Goal: Task Accomplishment & Management: Manage account settings

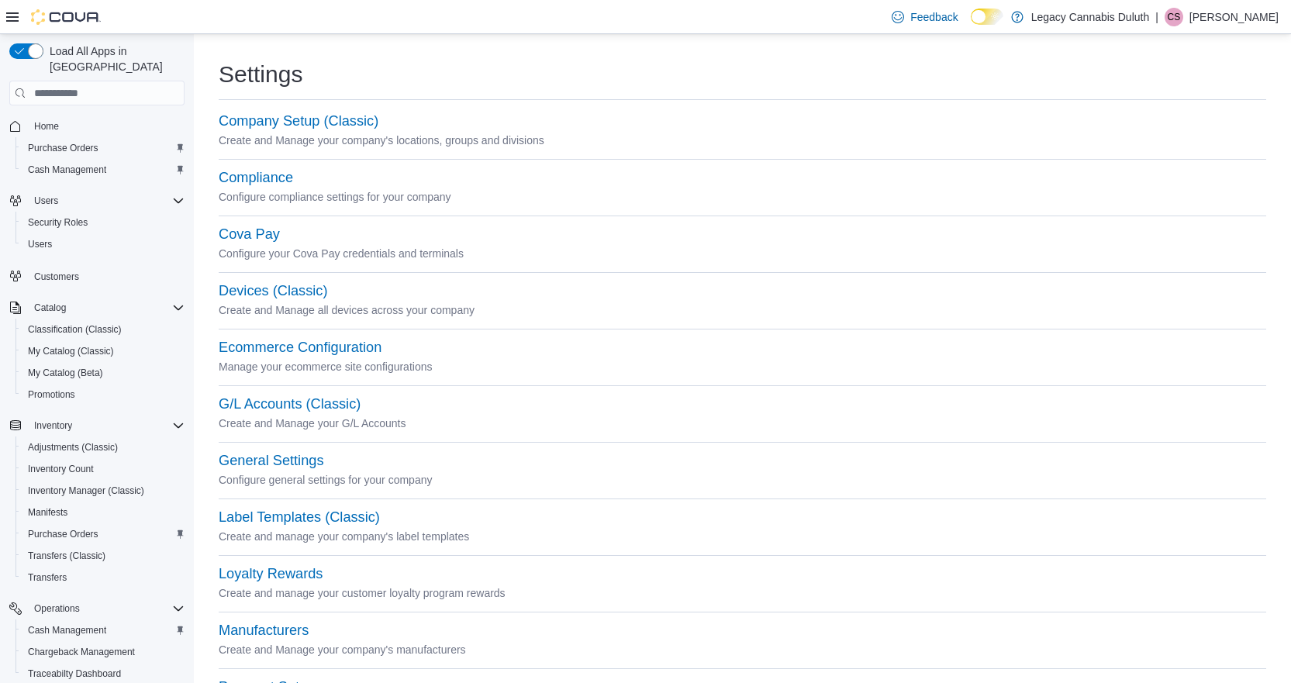
scroll to position [158, 0]
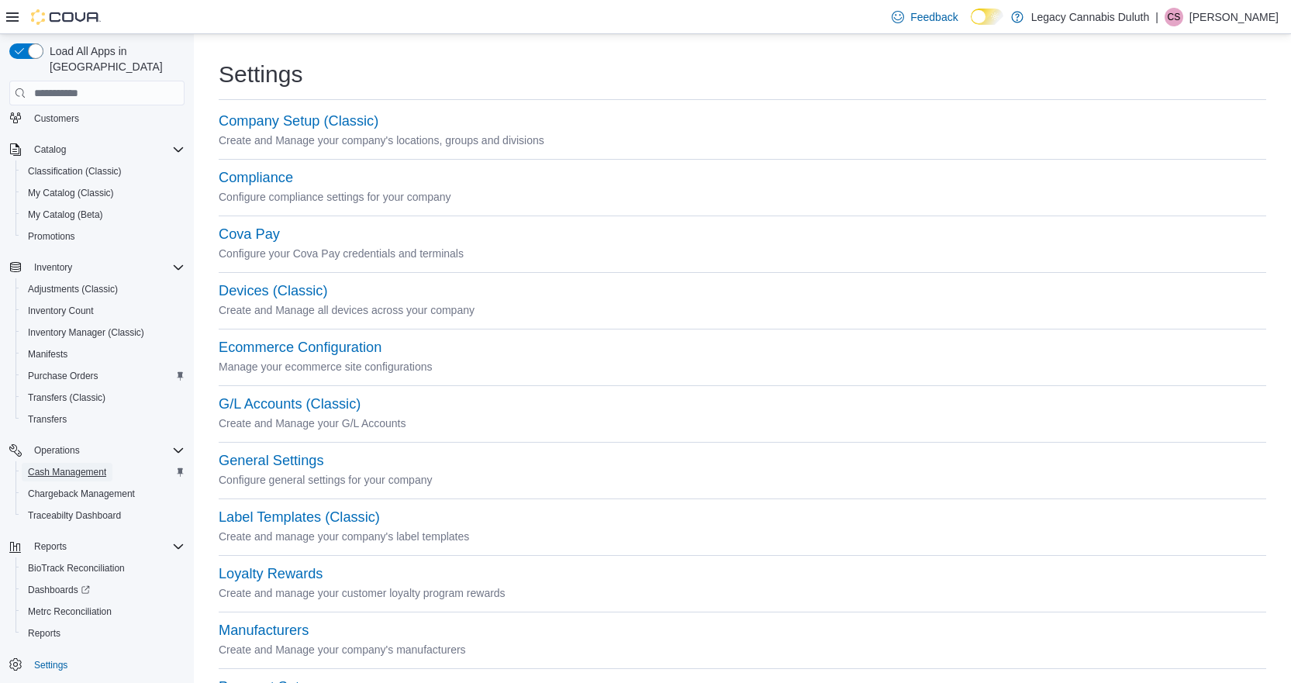
click at [74, 466] on span "Cash Management" at bounding box center [67, 472] width 78 height 12
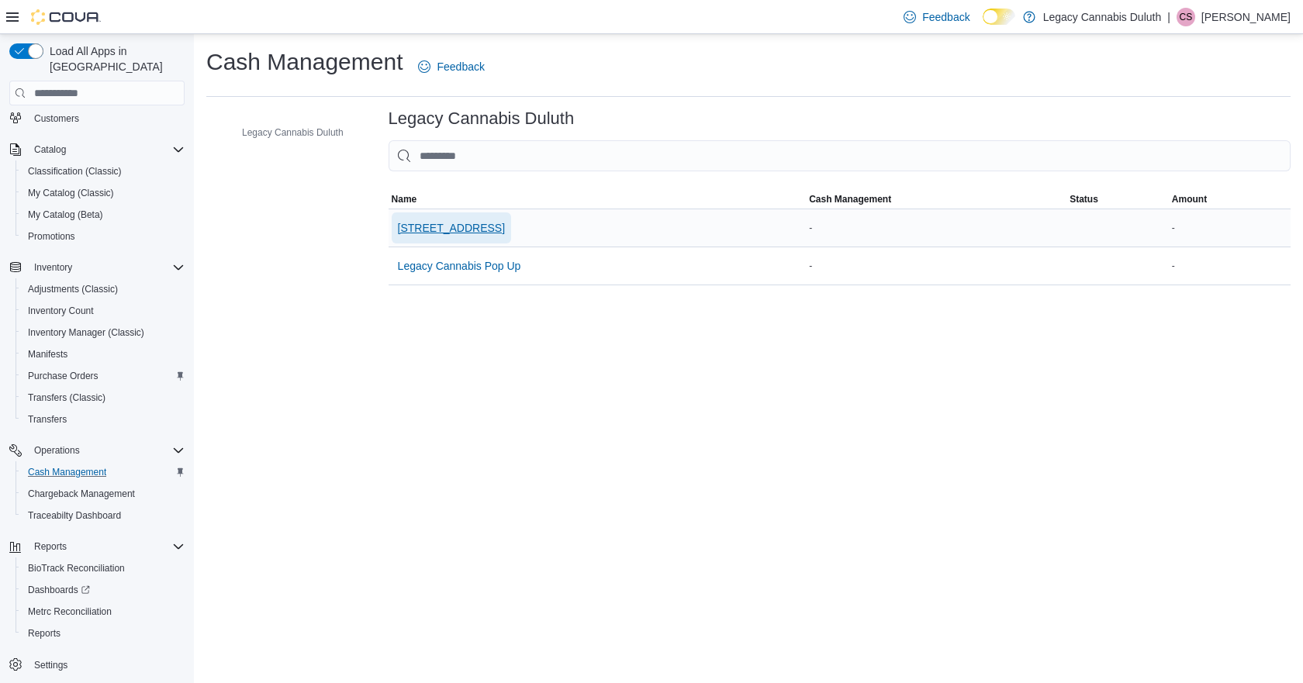
click at [475, 232] on span "[STREET_ADDRESS]" at bounding box center [451, 228] width 107 height 16
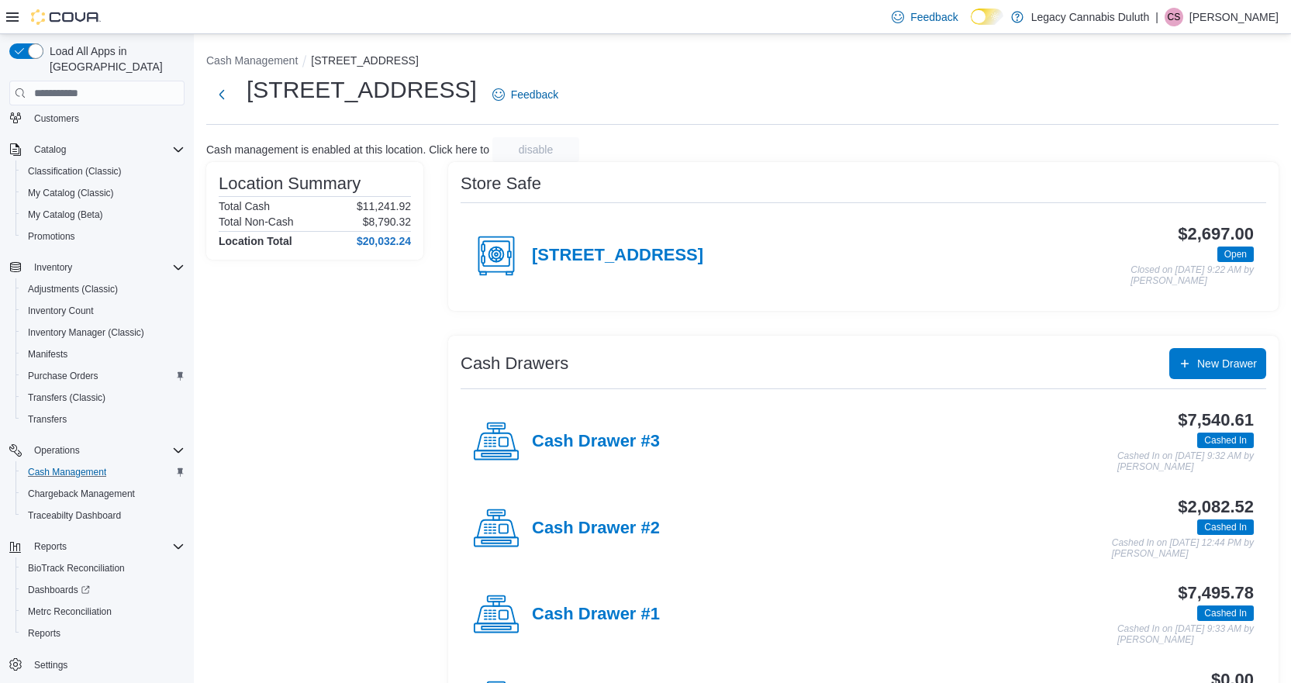
click at [1060, 69] on ol "Cash Management [STREET_ADDRESS]" at bounding box center [742, 62] width 1073 height 19
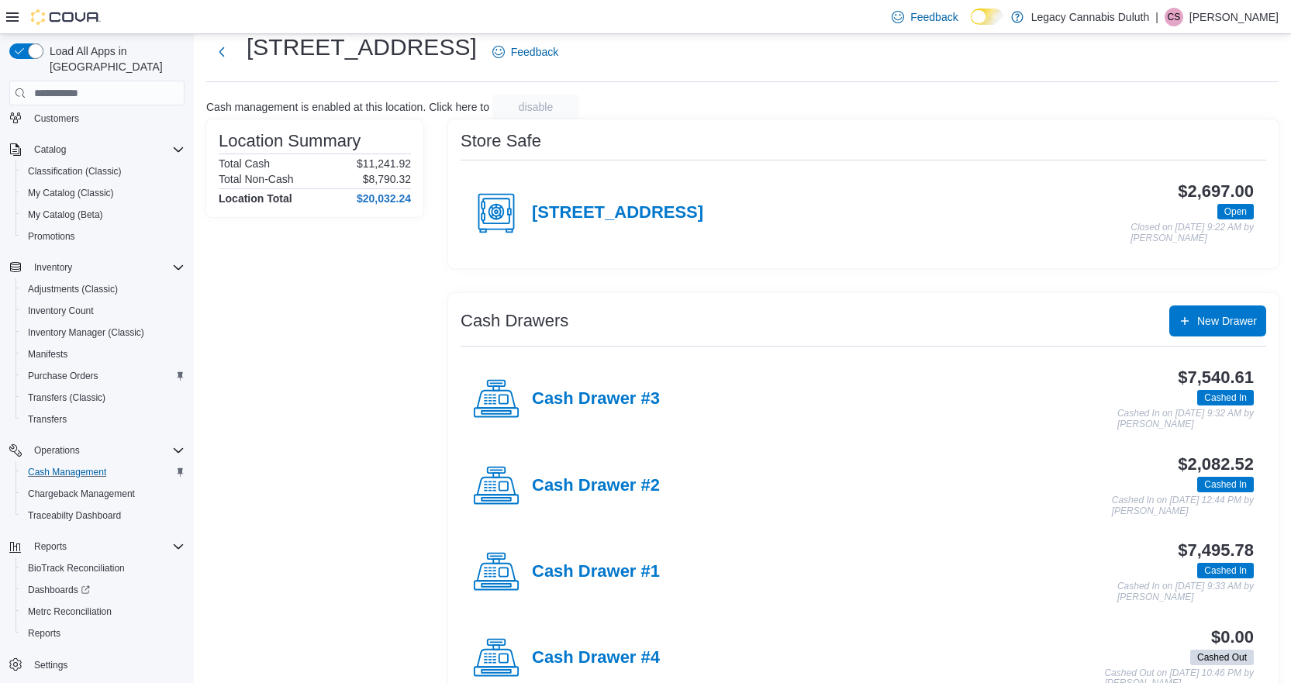
scroll to position [86, 0]
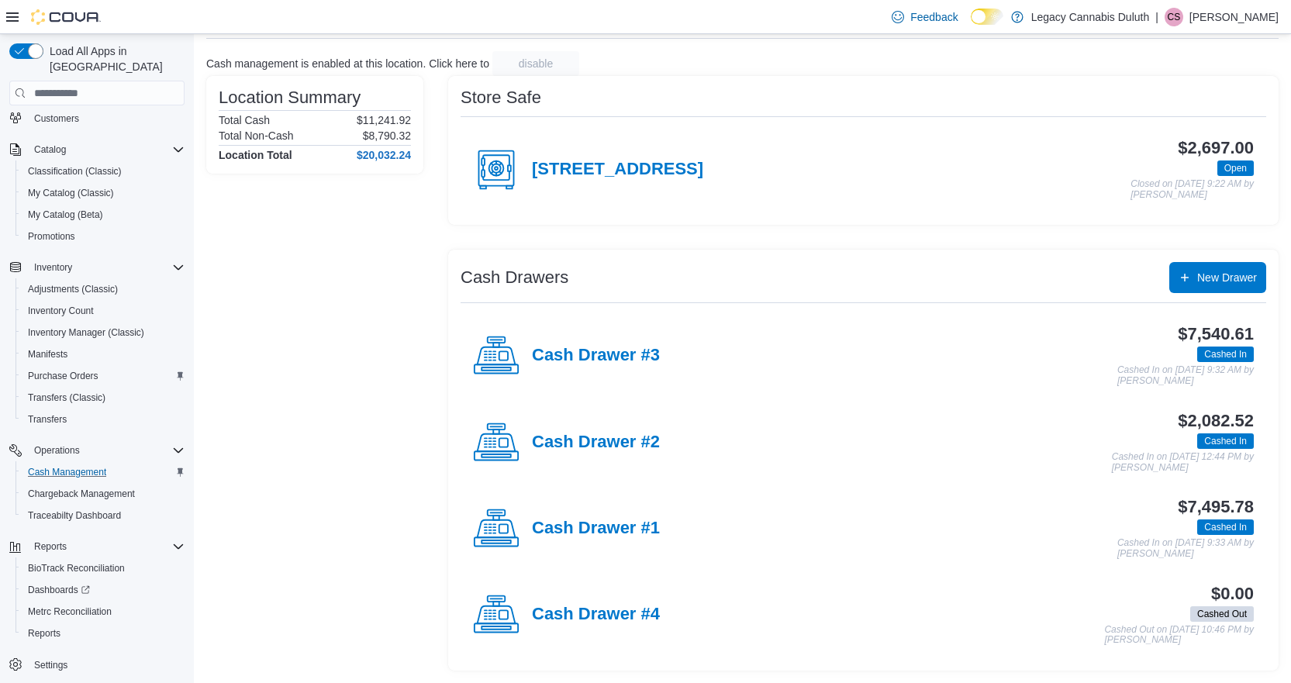
click at [879, 100] on div "Store Safe" at bounding box center [864, 97] width 806 height 19
drag, startPoint x: 783, startPoint y: 470, endPoint x: 730, endPoint y: 511, distance: 67.5
click at [785, 471] on div "$2,082.52 Cashed In Cashed In on [DATE] 12:44 PM by [PERSON_NAME]" at bounding box center [957, 442] width 594 height 61
click at [602, 526] on h4 "Cash Drawer #1" at bounding box center [596, 529] width 128 height 20
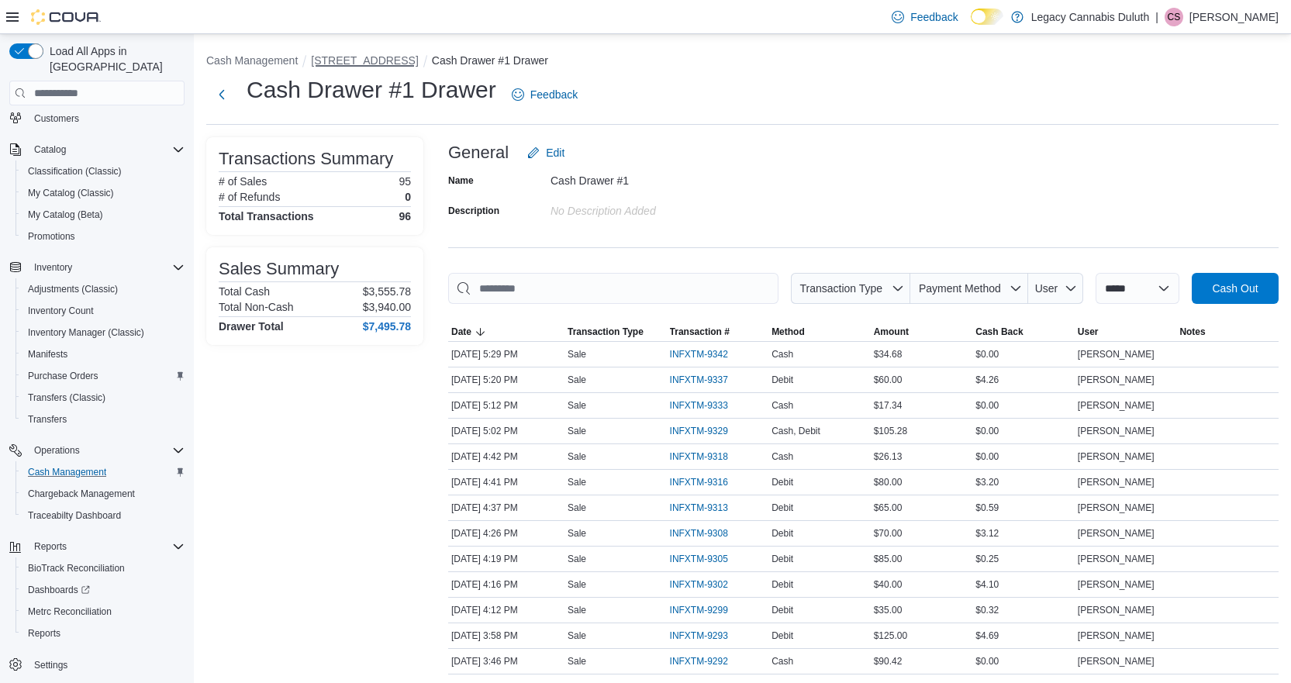
click at [381, 54] on button "[STREET_ADDRESS]" at bounding box center [364, 60] width 107 height 12
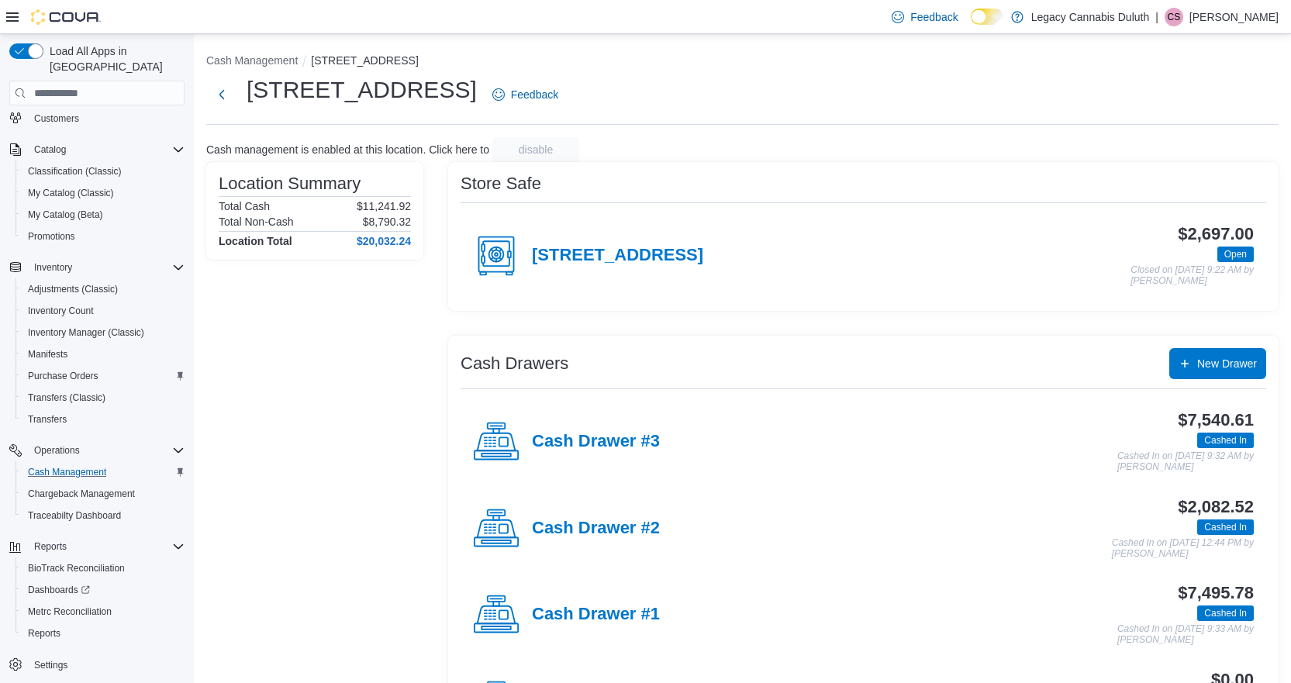
click at [824, 63] on ol "Cash Management [STREET_ADDRESS]" at bounding box center [742, 62] width 1073 height 19
click at [278, 61] on button "Cash Management" at bounding box center [252, 60] width 92 height 12
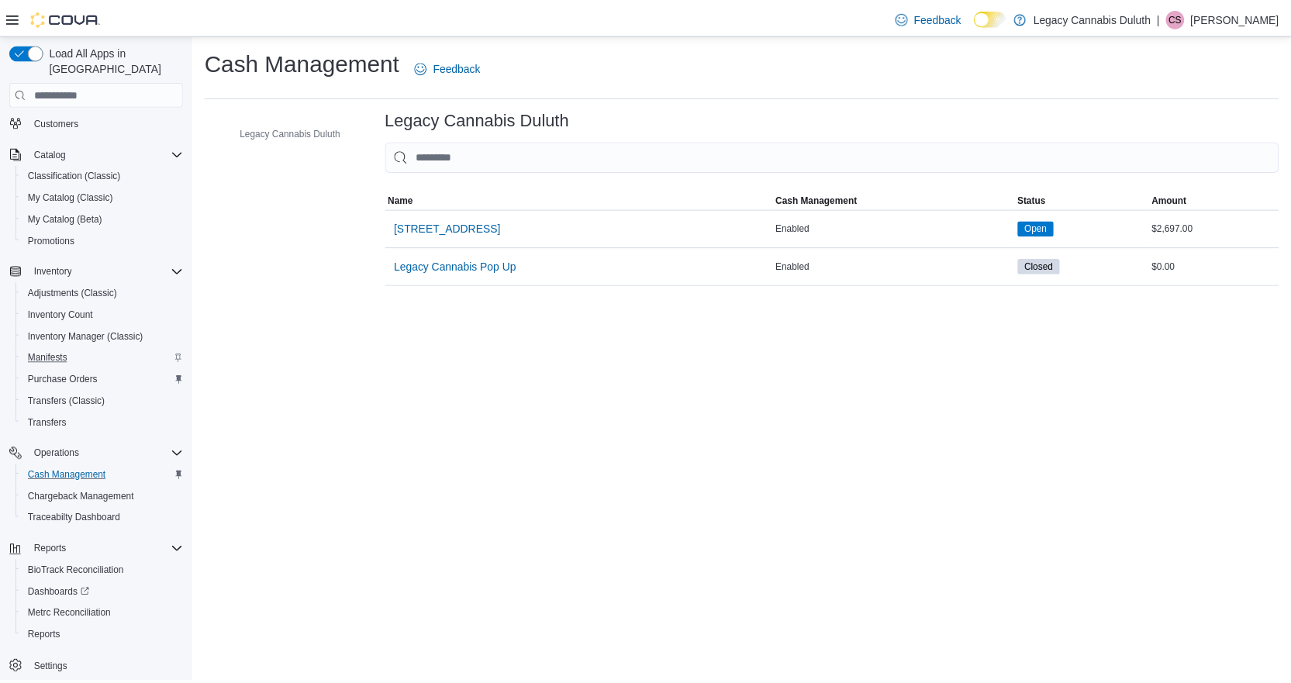
scroll to position [158, 0]
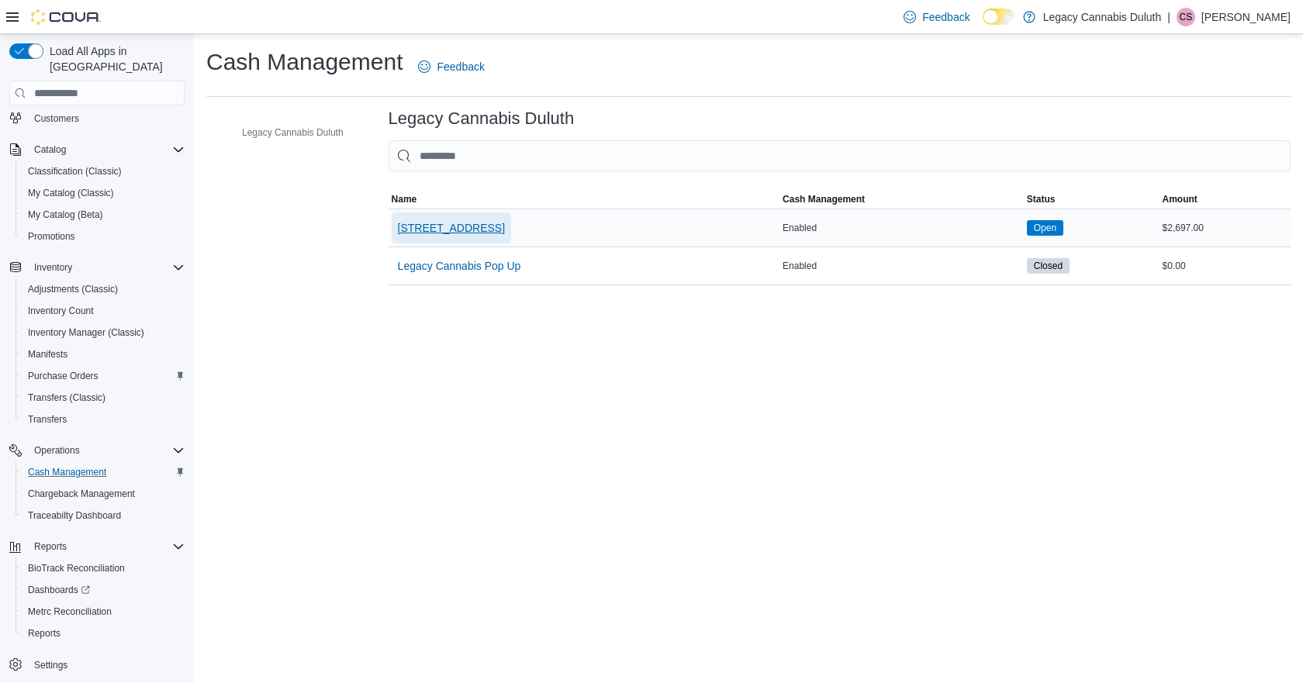
click at [447, 235] on span "[STREET_ADDRESS]" at bounding box center [451, 228] width 107 height 16
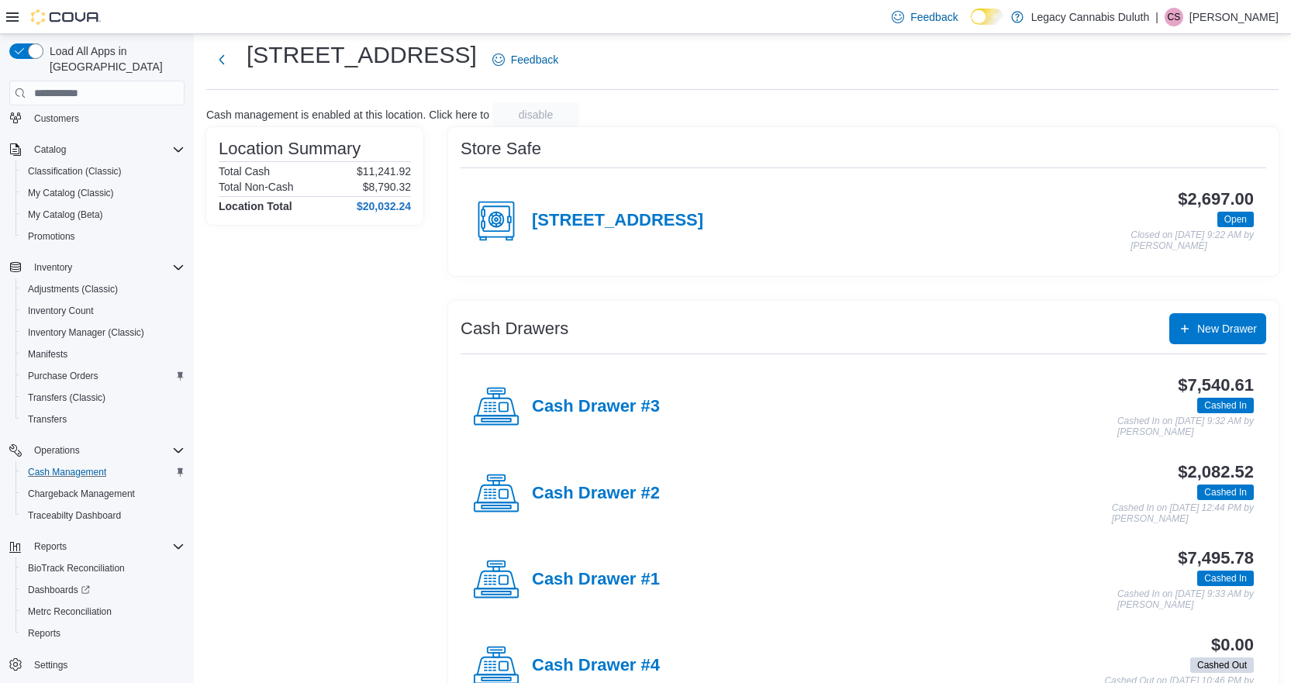
scroll to position [86, 0]
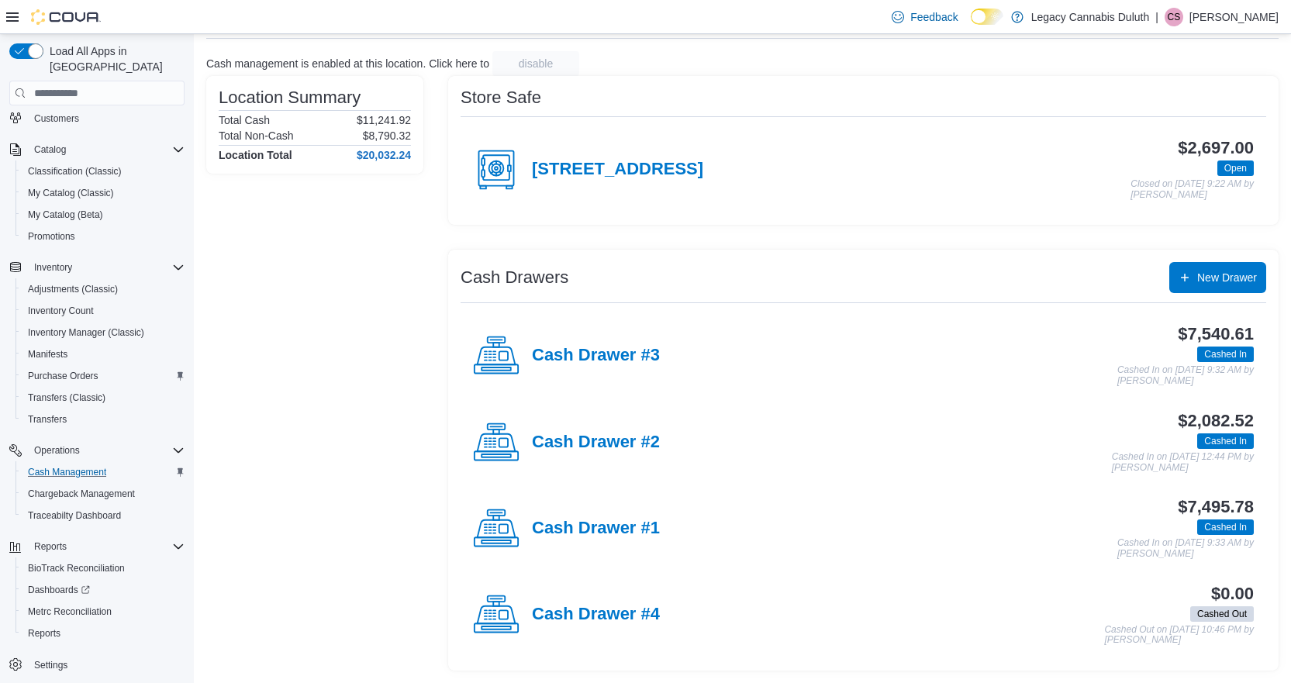
drag, startPoint x: 676, startPoint y: 461, endPoint x: 302, endPoint y: 455, distance: 373.9
click at [302, 455] on div "Location Summary Total Cash $11,241.92 Total Non-Cash $8,790.32 Location Total …" at bounding box center [314, 373] width 217 height 595
click at [604, 524] on h4 "Cash Drawer #1" at bounding box center [596, 529] width 128 height 20
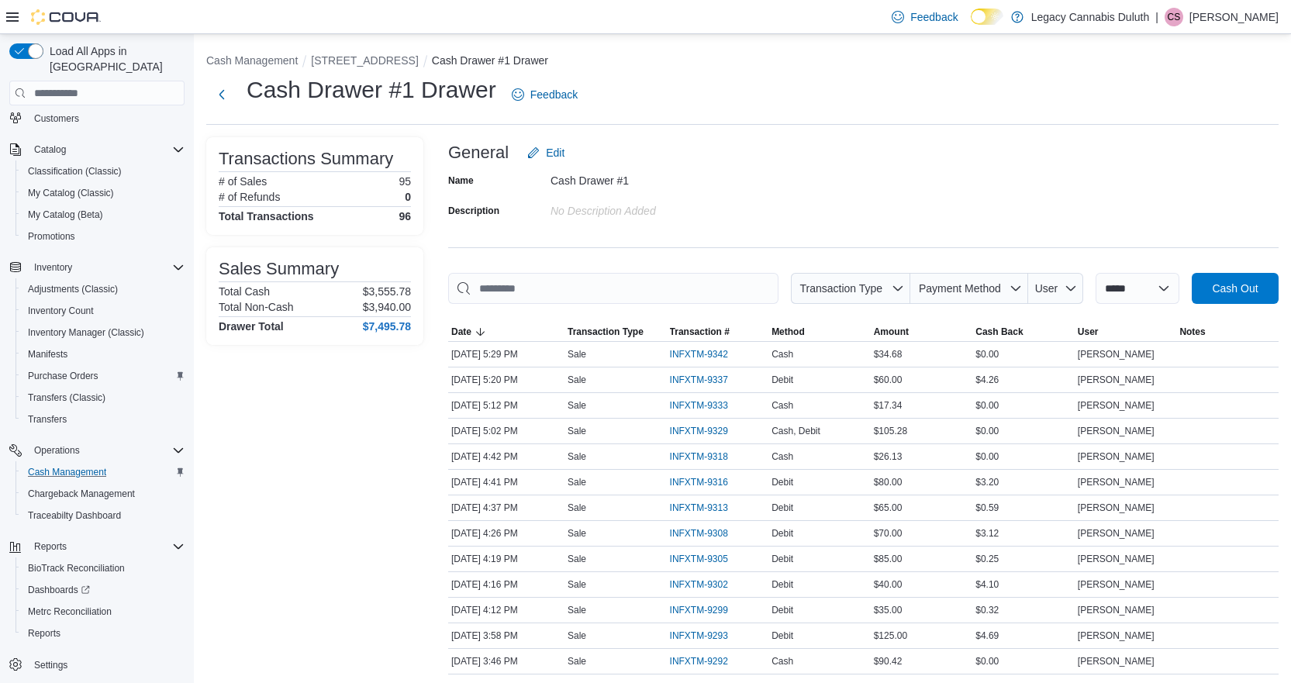
click at [846, 175] on div "Name Cash Drawer #1 Description No Description added" at bounding box center [863, 195] width 831 height 54
click at [1156, 278] on select "**********" at bounding box center [1138, 288] width 84 height 31
select select "*********"
click at [1096, 273] on select "**********" at bounding box center [1138, 288] width 84 height 31
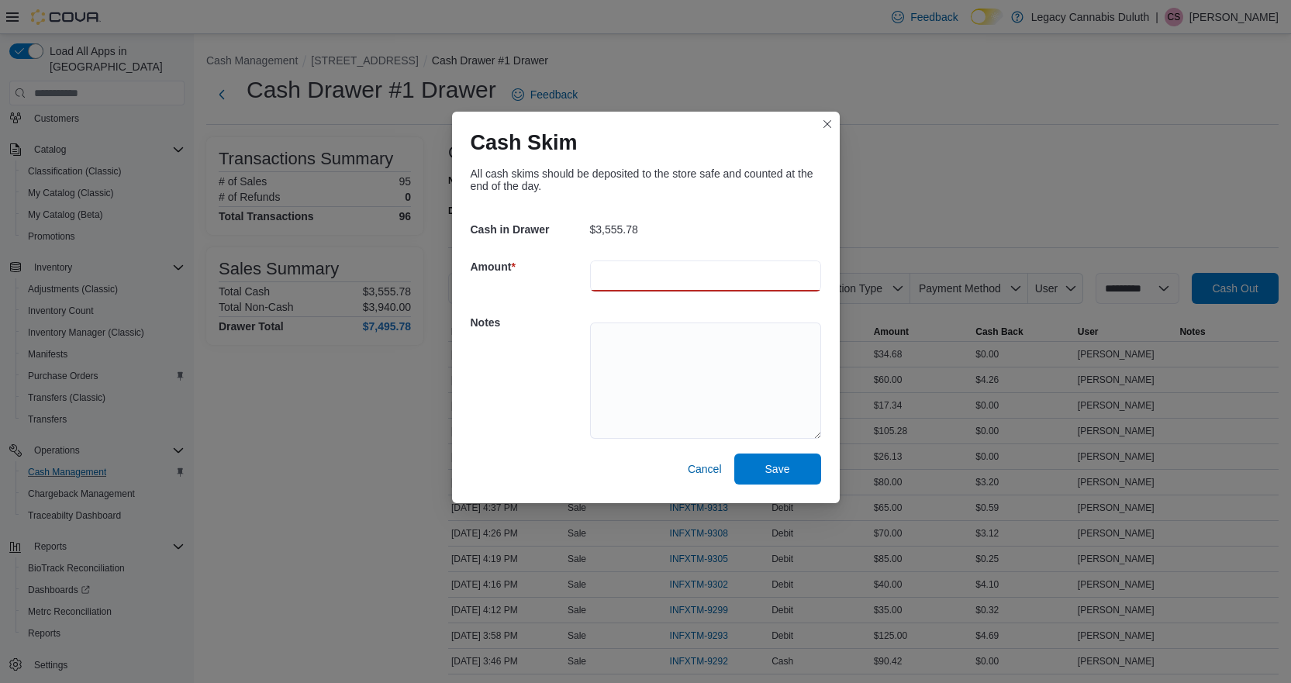
click at [635, 269] on input "number" at bounding box center [705, 276] width 231 height 31
type input "****"
click at [799, 465] on span "Save" at bounding box center [778, 468] width 68 height 31
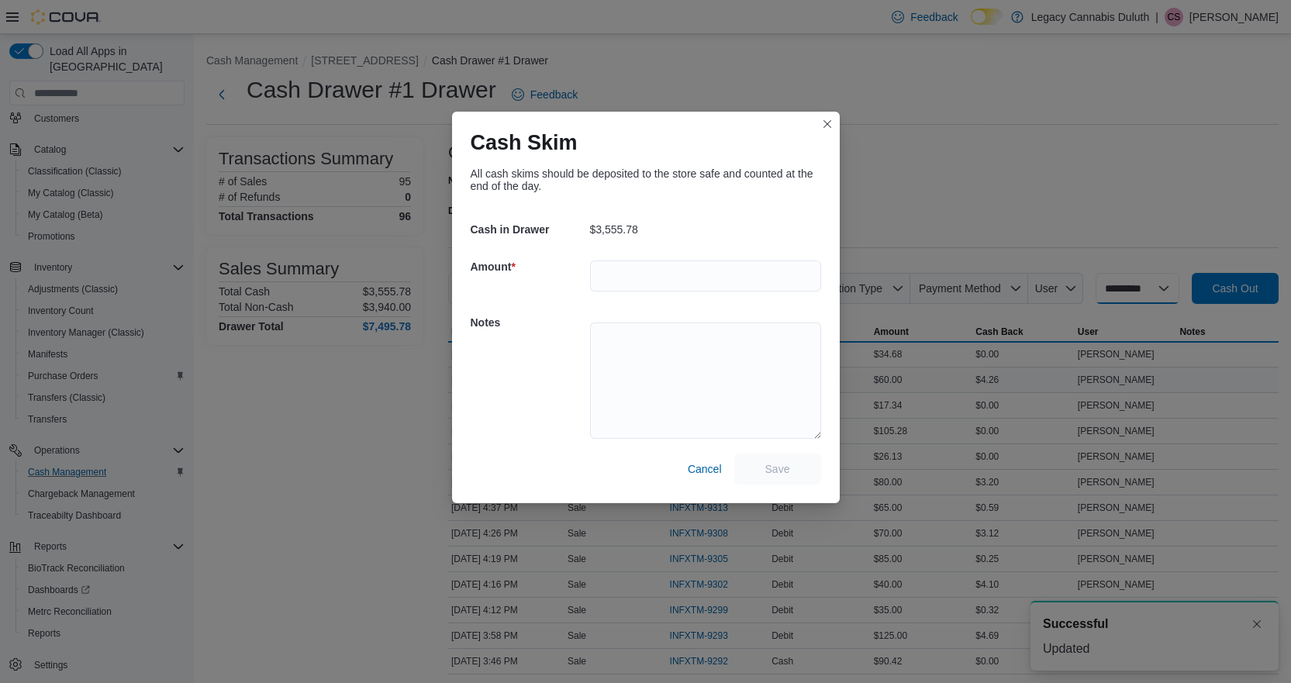
select select
